Goal: Check status: Check status

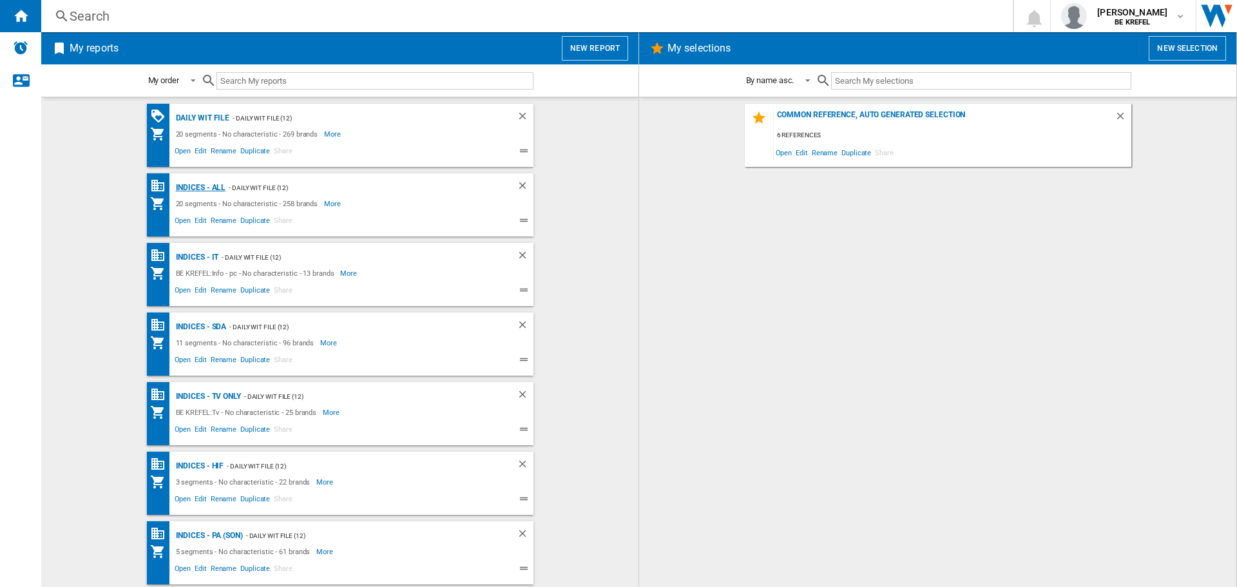
click at [178, 188] on div "Indices - All" at bounding box center [199, 188] width 53 height 16
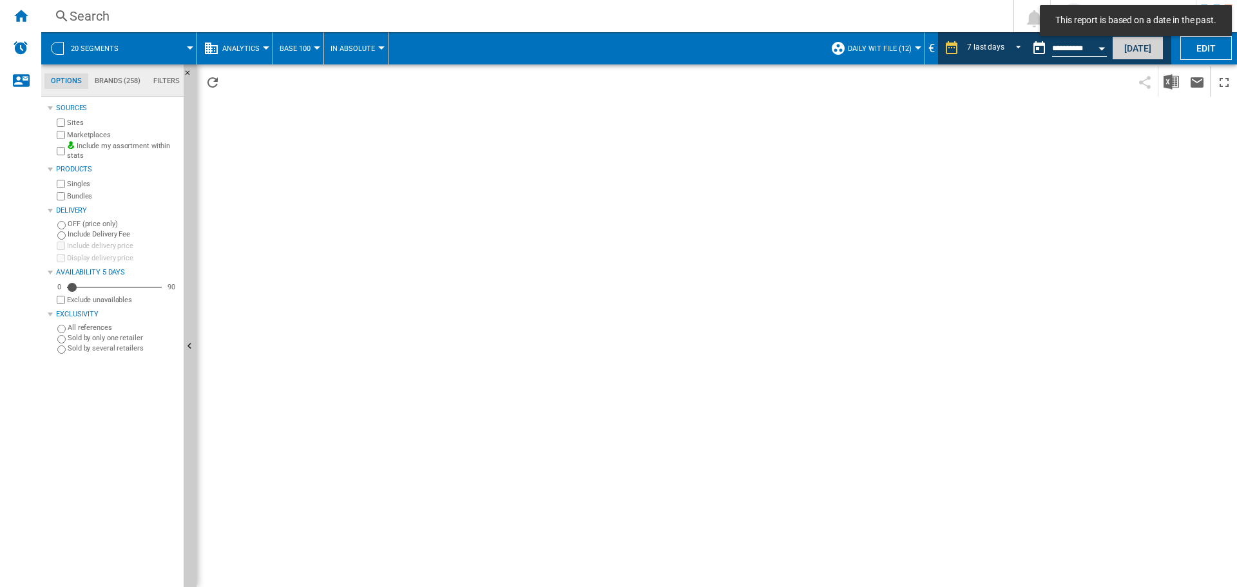
click at [1131, 51] on button "[DATE]" at bounding box center [1138, 48] width 52 height 24
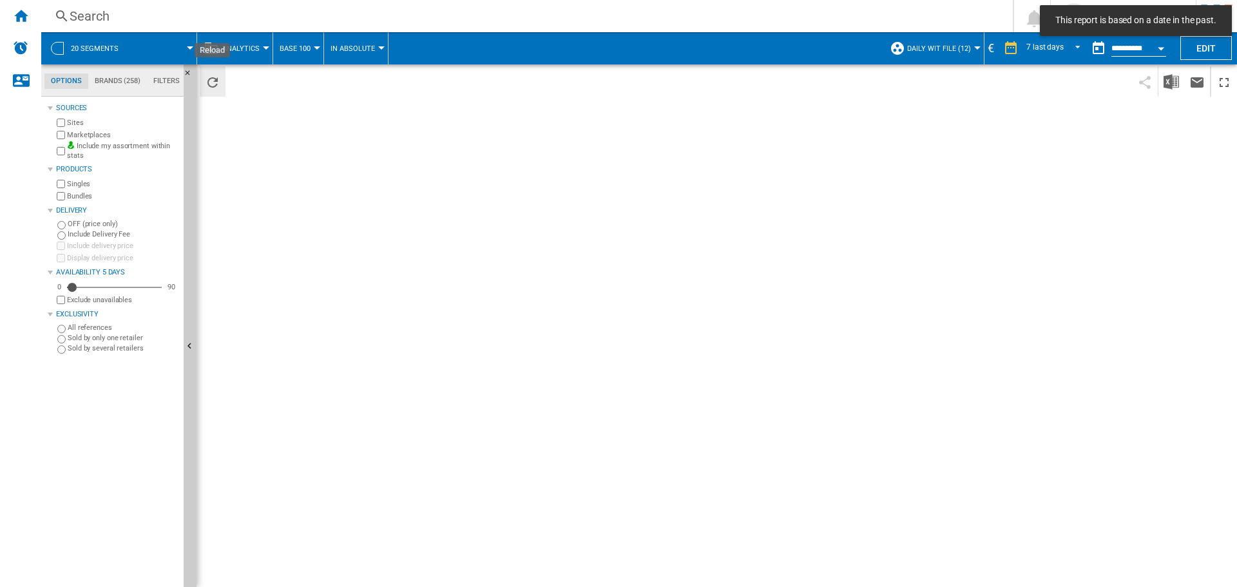
click at [220, 82] on button "Reload" at bounding box center [213, 81] width 26 height 30
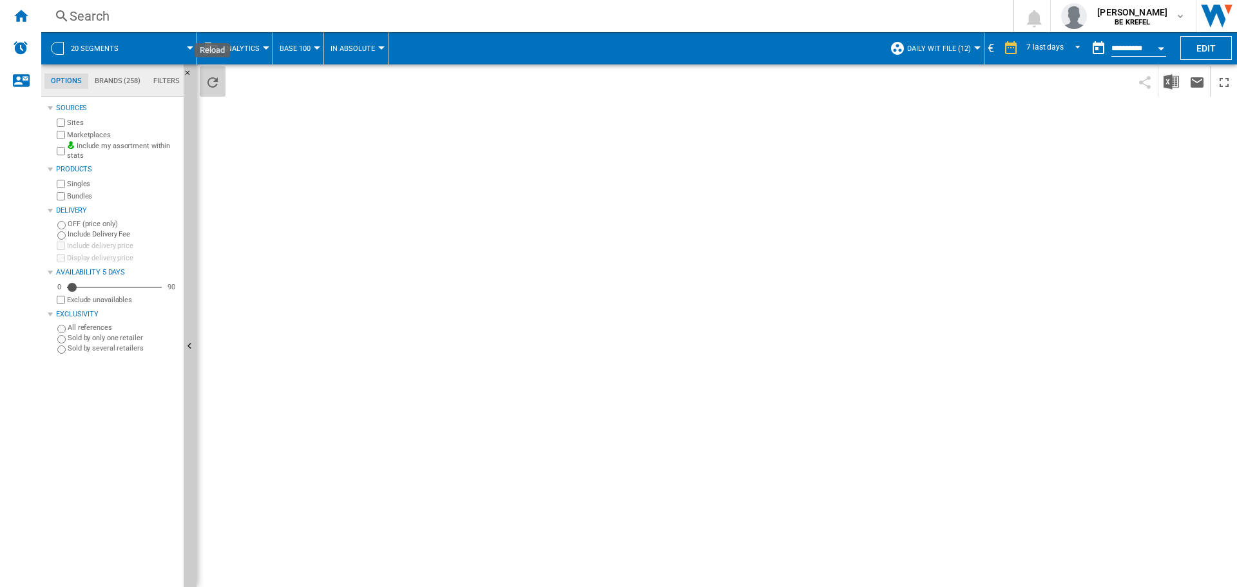
click at [220, 82] on button "Reload" at bounding box center [213, 81] width 26 height 30
click at [1161, 44] on button "Open calendar" at bounding box center [1160, 46] width 23 height 23
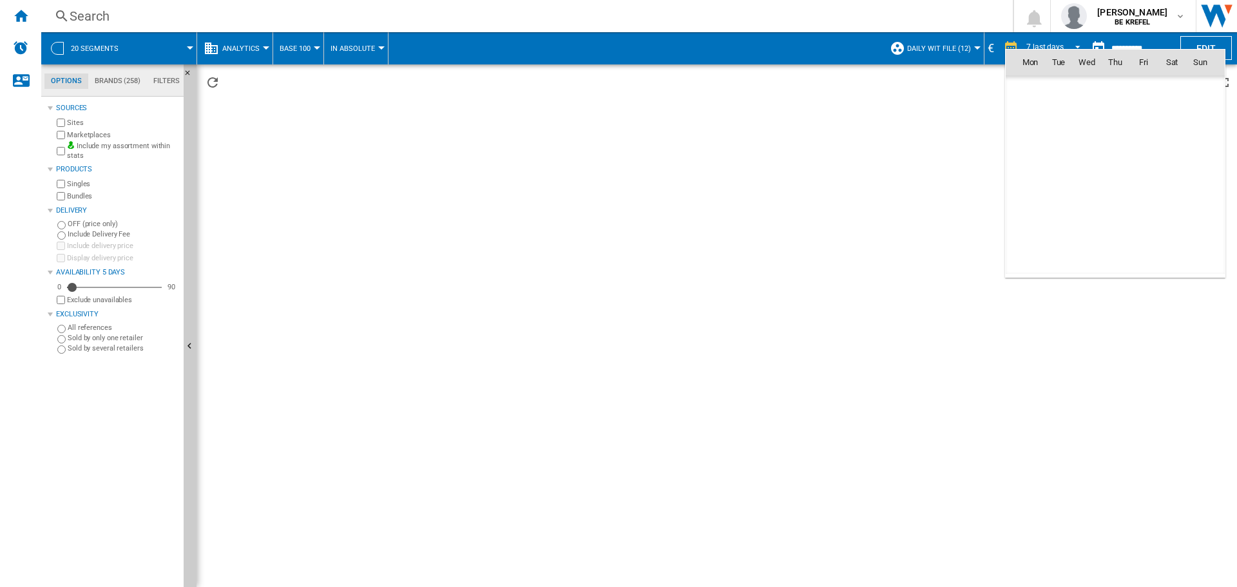
scroll to position [6145, 0]
click at [1038, 201] on span "22" at bounding box center [1029, 203] width 27 height 27
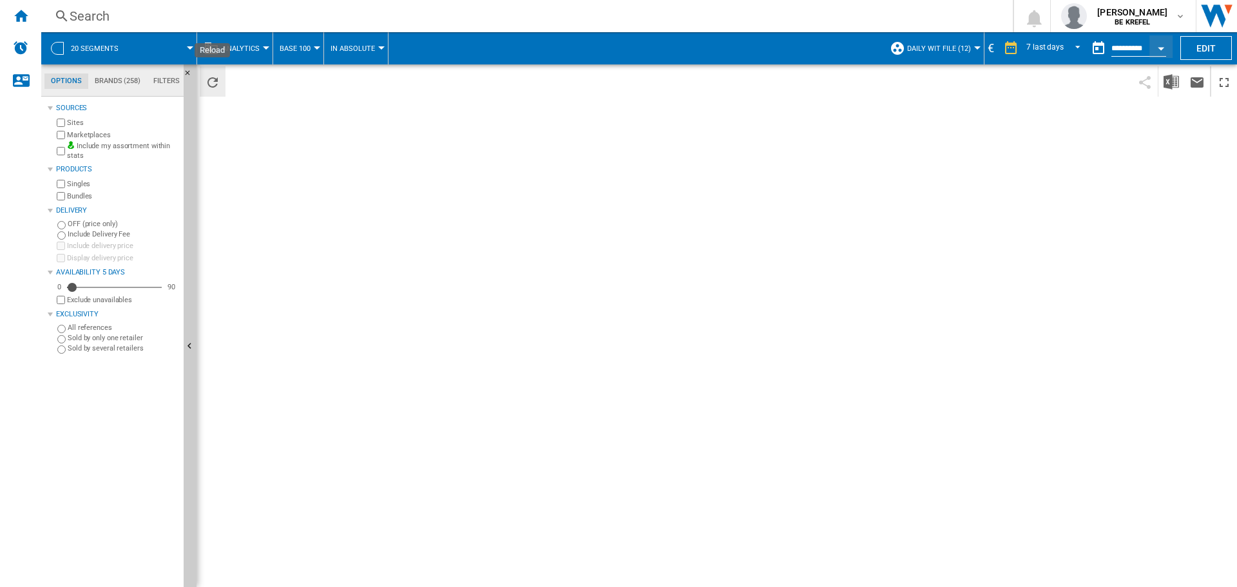
click at [213, 77] on ng-md-icon "Reload" at bounding box center [212, 82] width 15 height 15
click at [211, 80] on ng-md-icon "Reload" at bounding box center [212, 82] width 15 height 15
click at [209, 77] on ng-md-icon "Reload" at bounding box center [212, 82] width 15 height 15
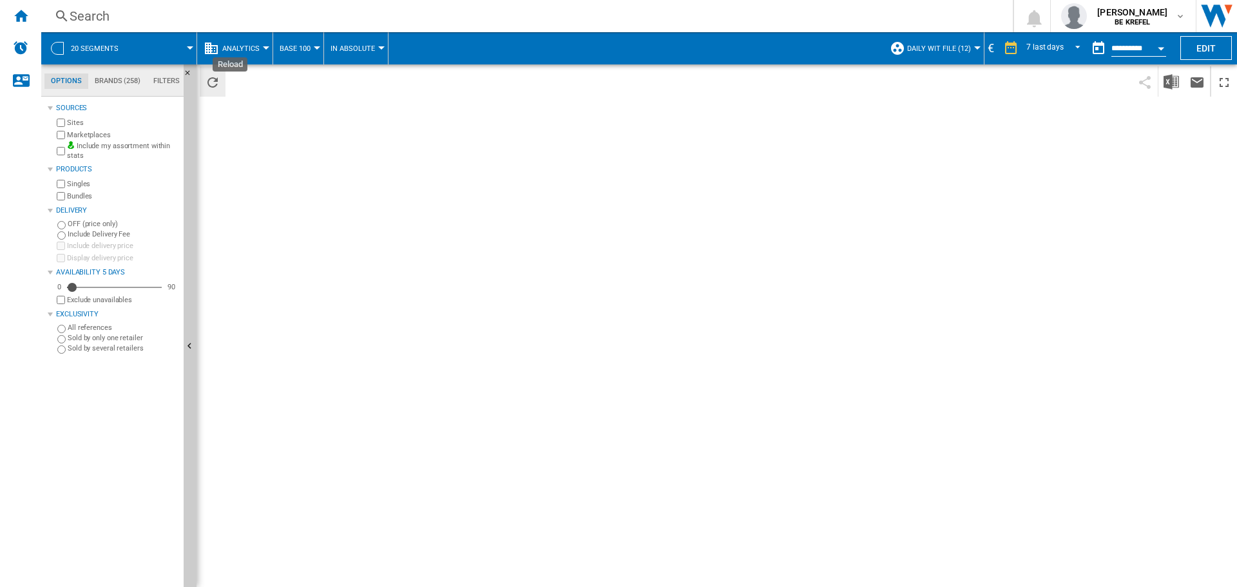
click at [212, 81] on ng-md-icon "Reload" at bounding box center [212, 82] width 15 height 15
click at [207, 79] on ng-md-icon "Reload" at bounding box center [212, 82] width 15 height 15
